Goal: Obtain resource: Obtain resource

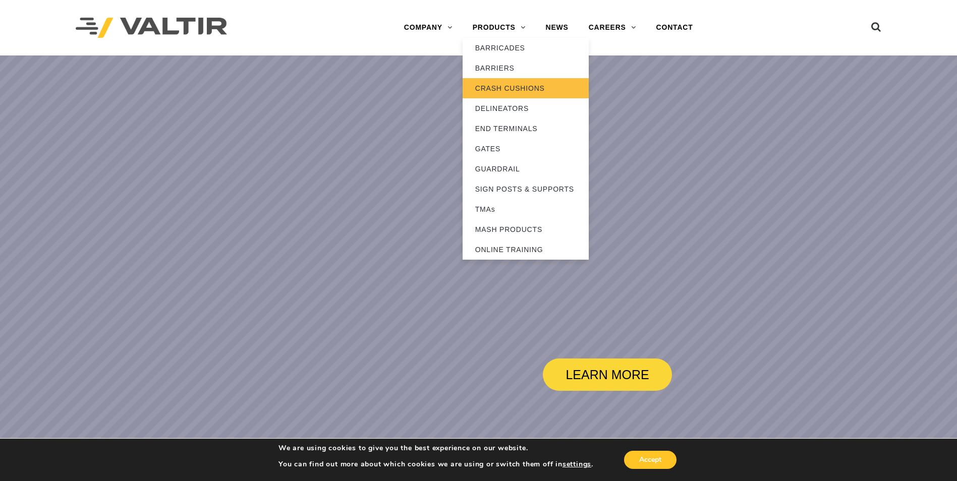
click at [494, 86] on link "CRASH CUSHIONS" at bounding box center [526, 88] width 126 height 20
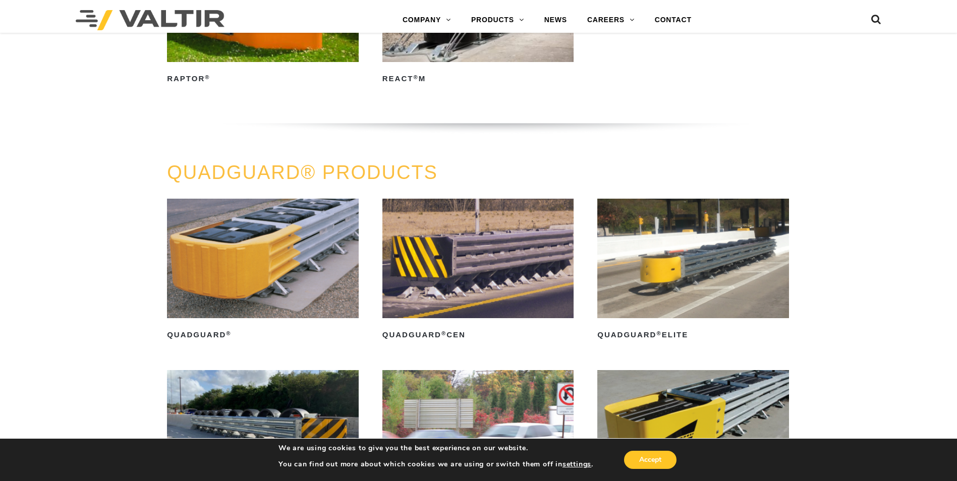
scroll to position [656, 0]
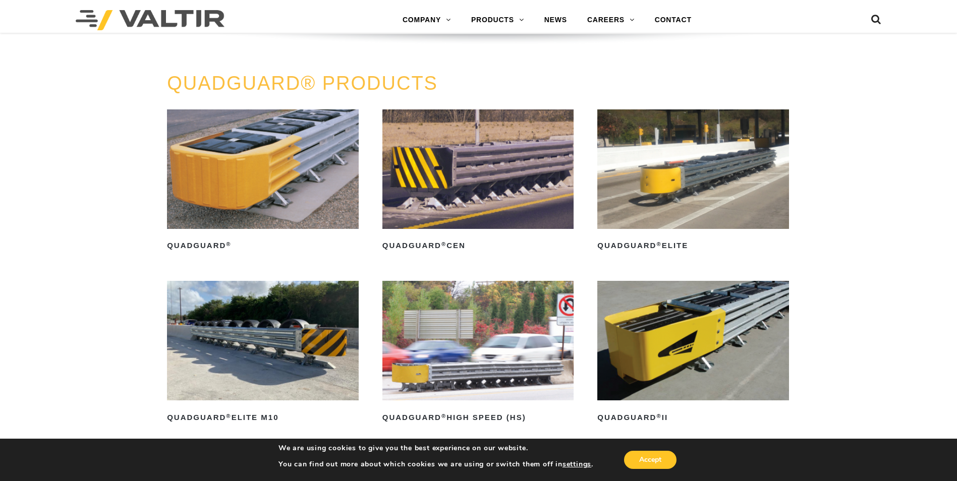
click at [284, 213] on img at bounding box center [263, 169] width 192 height 120
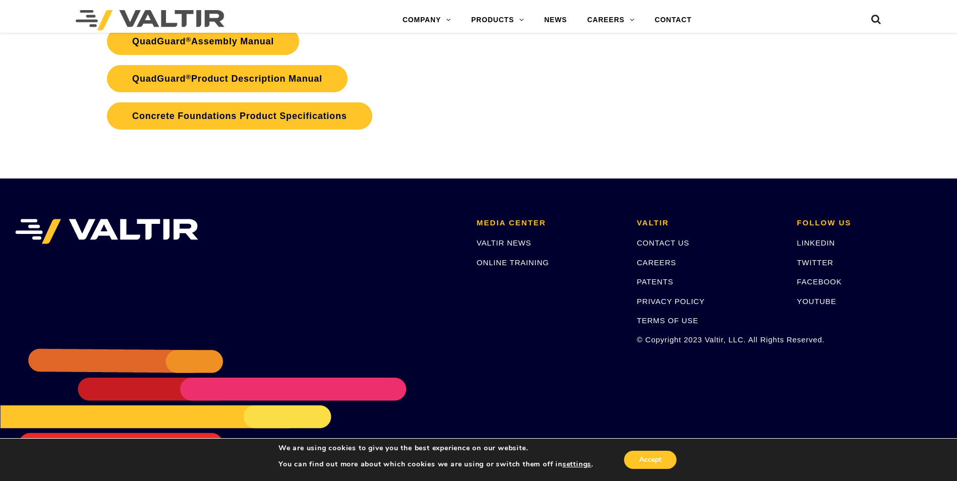
scroll to position [2023, 0]
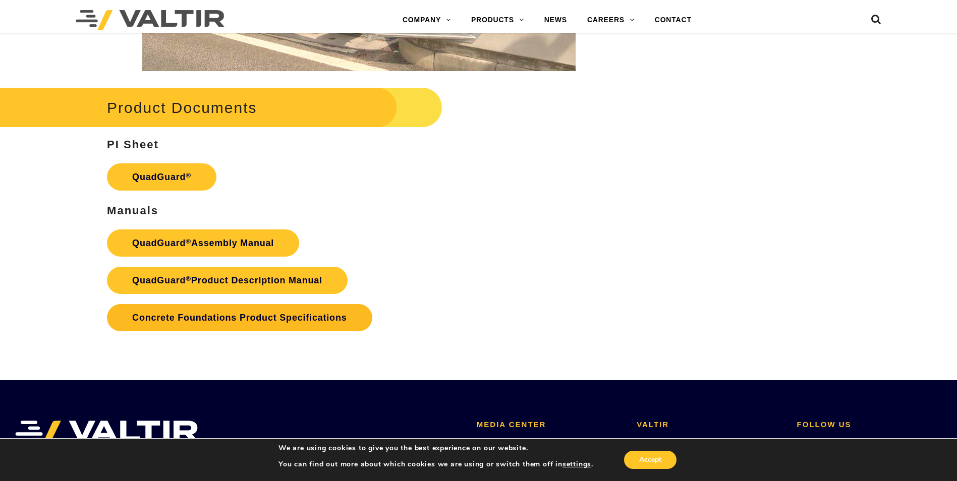
click at [190, 314] on link "Concrete Foundations Product Specifications" at bounding box center [239, 317] width 265 height 27
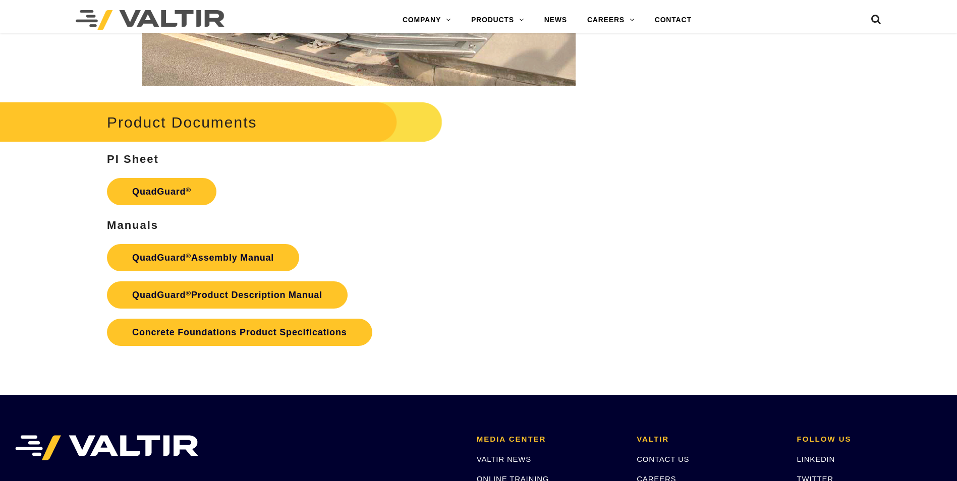
scroll to position [2023, 0]
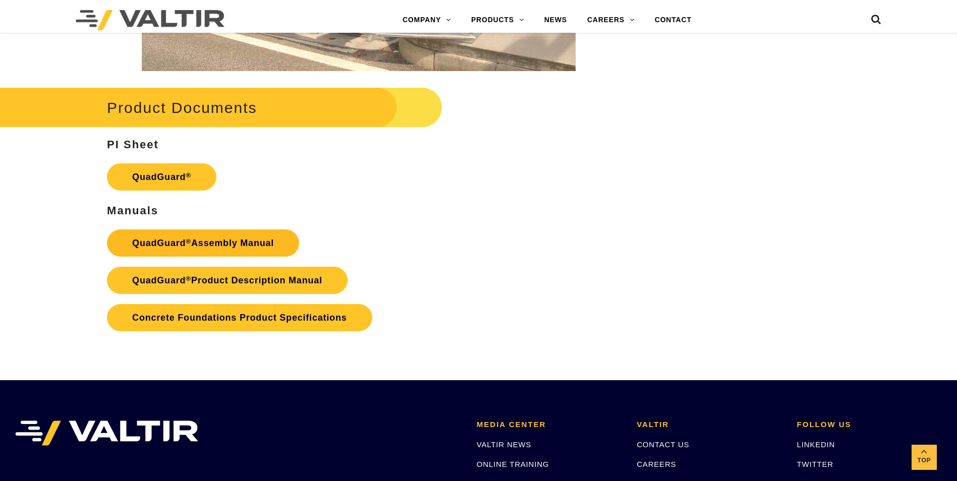
click at [221, 236] on link "QuadGuard ® Assembly Manual" at bounding box center [203, 242] width 192 height 27
